Goal: Transaction & Acquisition: Purchase product/service

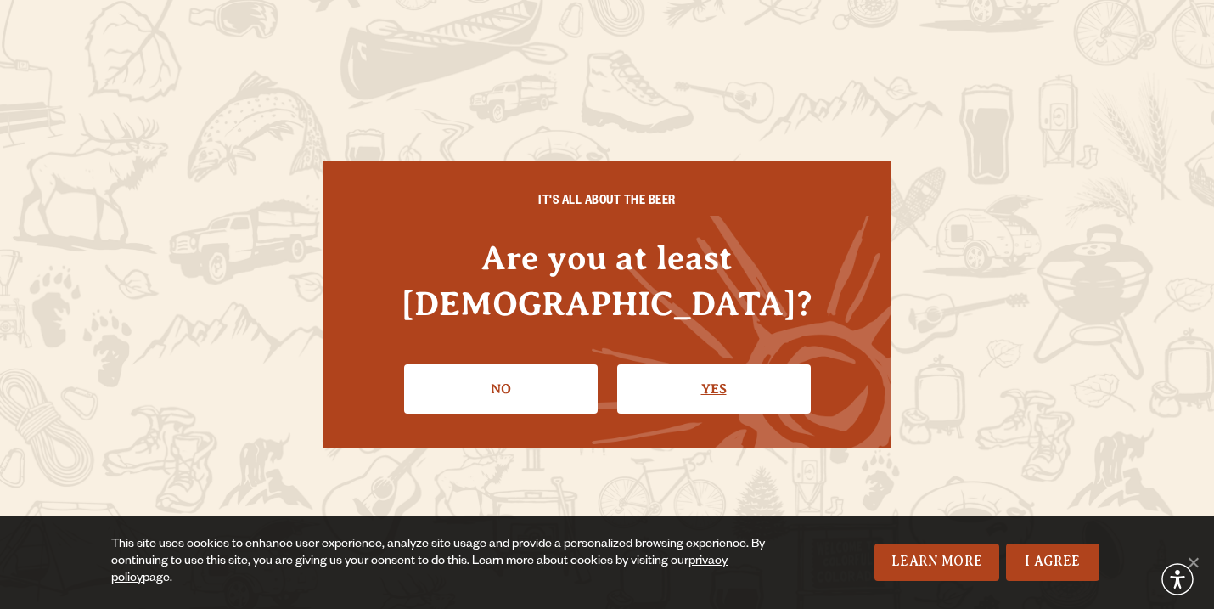
click at [674, 378] on link "Yes" at bounding box center [714, 388] width 194 height 49
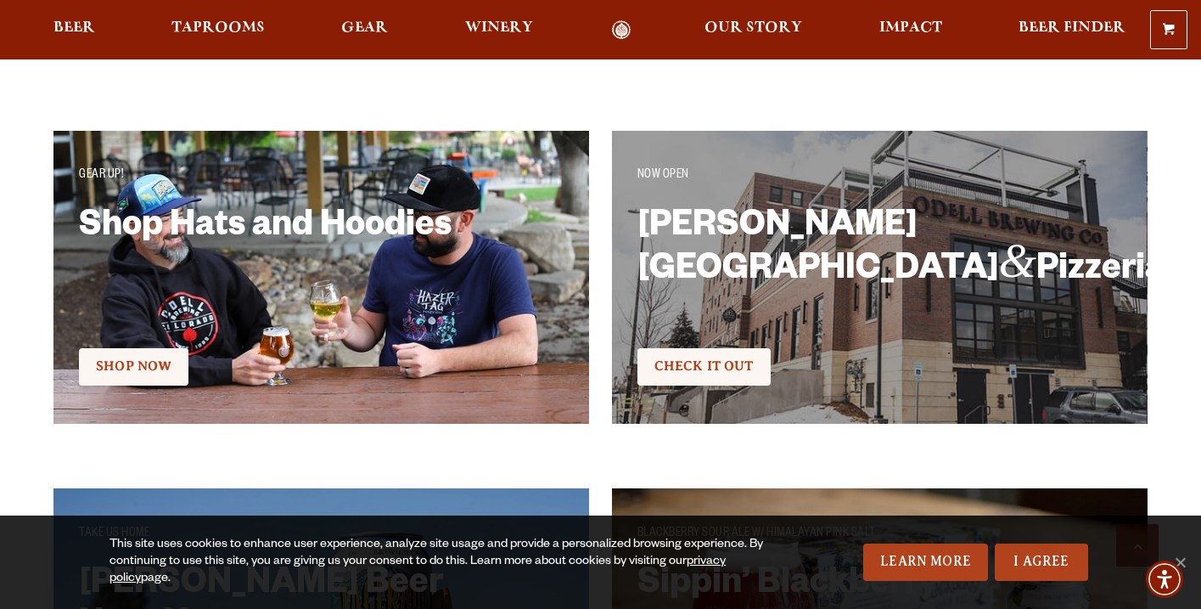
scroll to position [2788, 0]
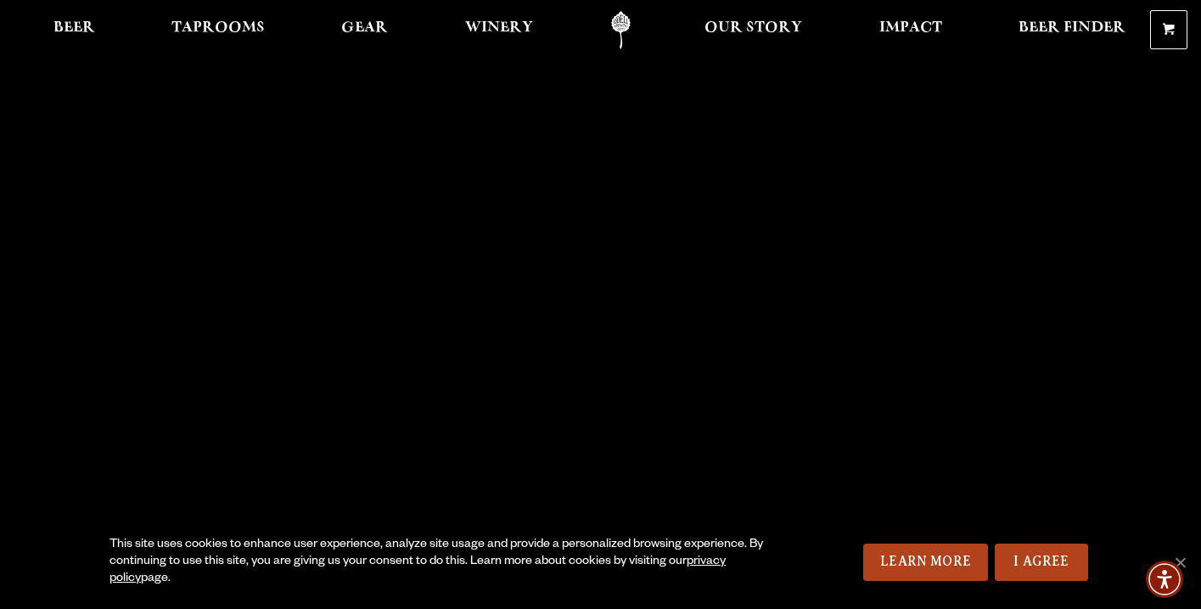
click at [617, 30] on link "Odell Home" at bounding box center [621, 30] width 64 height 38
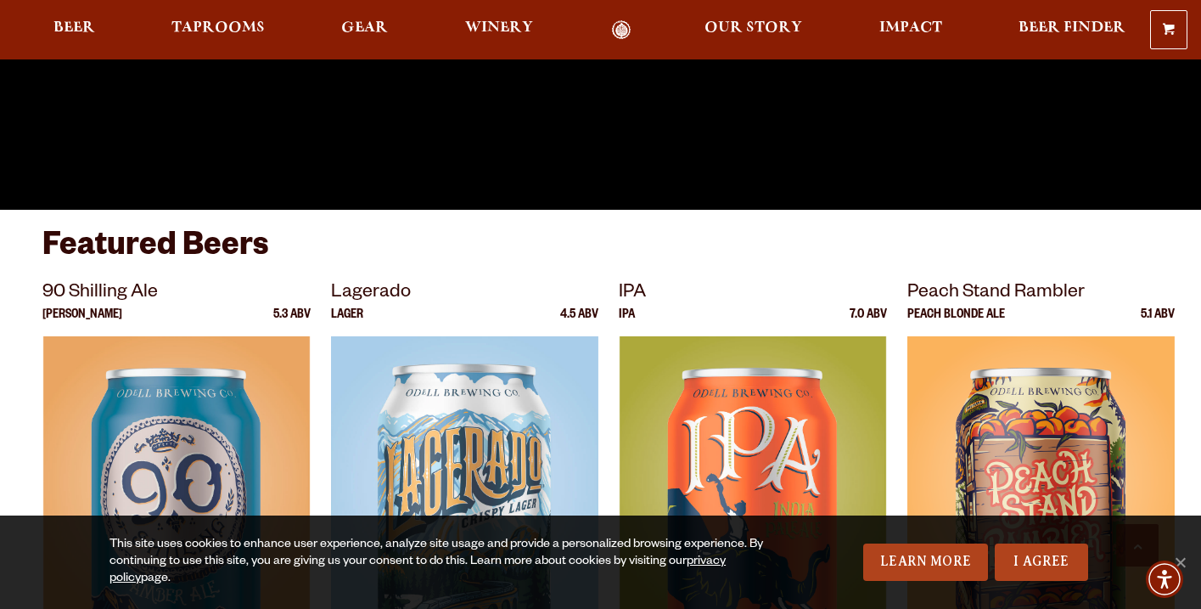
scroll to position [486, 0]
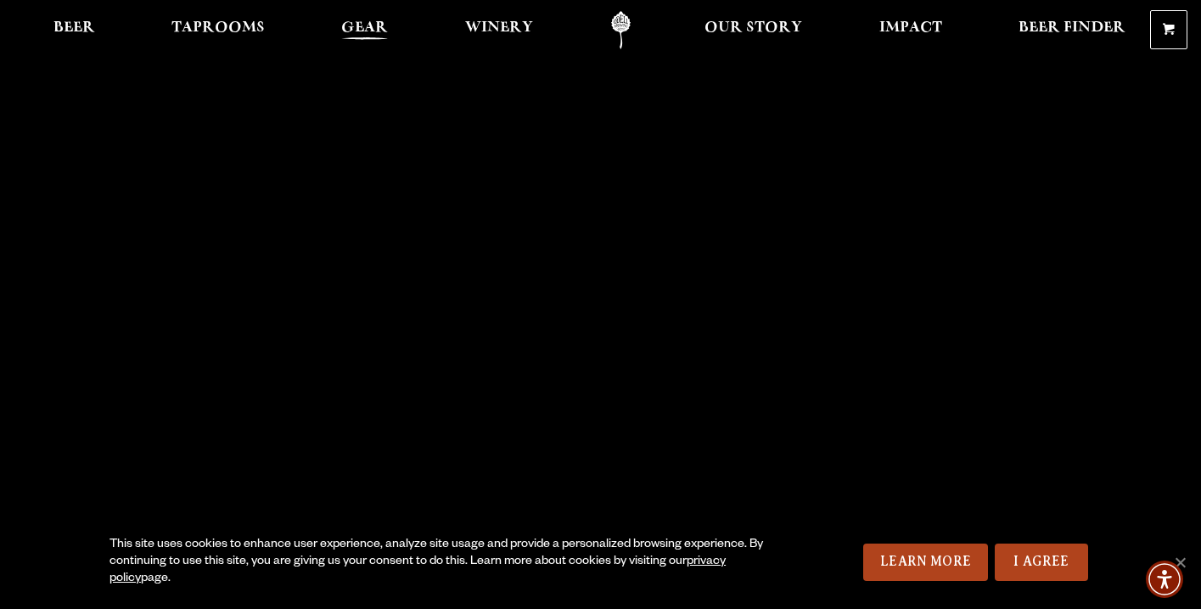
click at [364, 27] on span "Gear" at bounding box center [364, 28] width 47 height 14
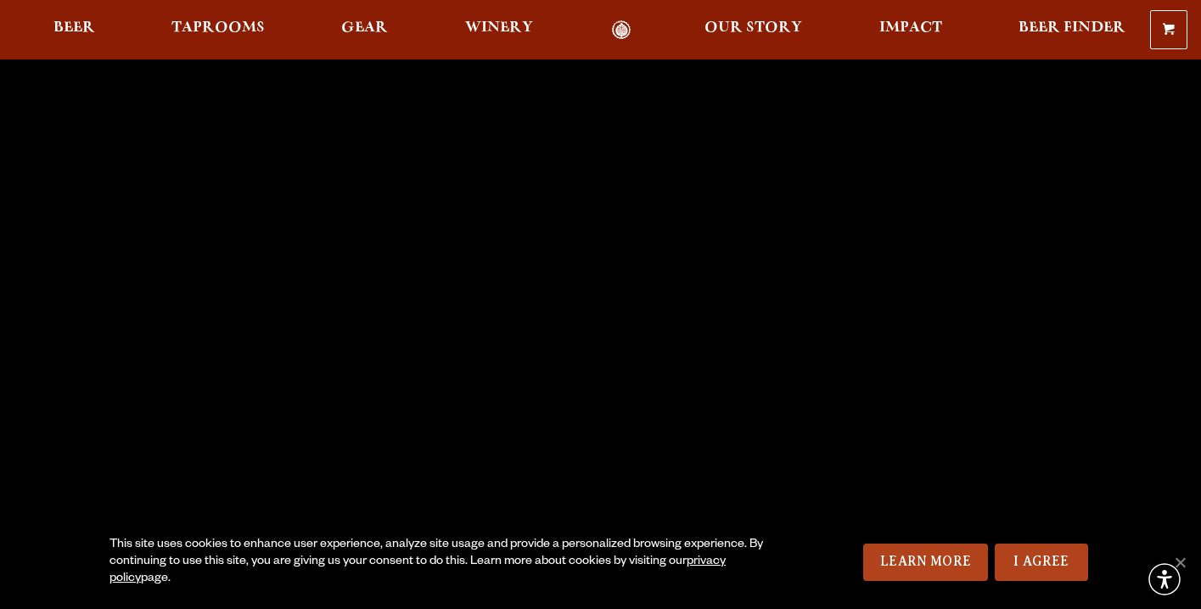
scroll to position [39, 0]
click at [371, 25] on span "Gear" at bounding box center [364, 28] width 47 height 14
